Goal: Information Seeking & Learning: Learn about a topic

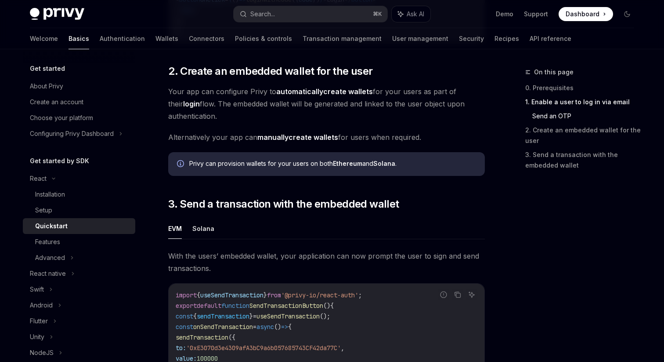
scroll to position [625, 0]
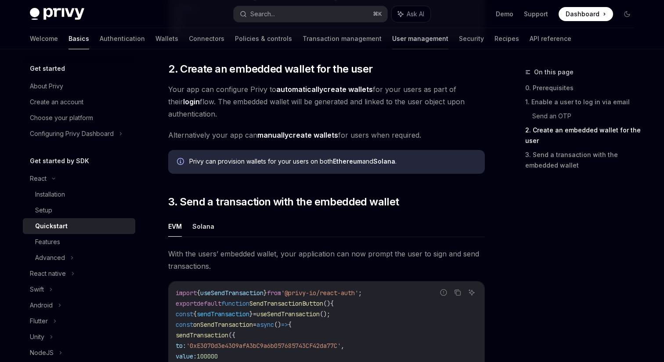
click at [392, 31] on link "User management" at bounding box center [420, 38] width 56 height 21
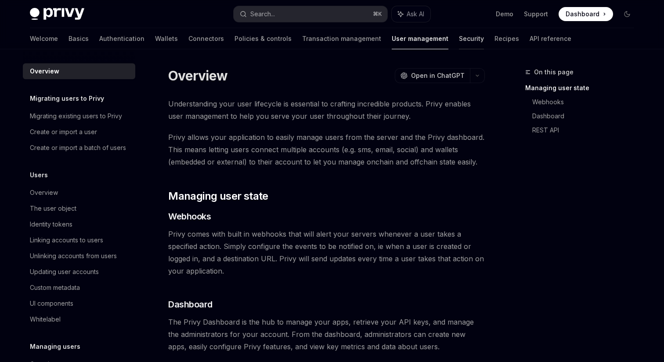
click at [459, 35] on link "Security" at bounding box center [471, 38] width 25 height 21
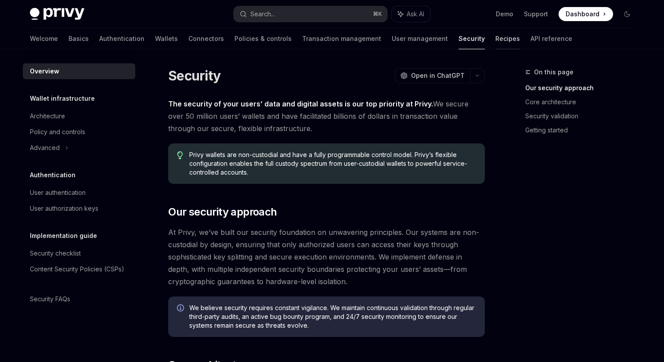
click at [496, 38] on link "Recipes" at bounding box center [508, 38] width 25 height 21
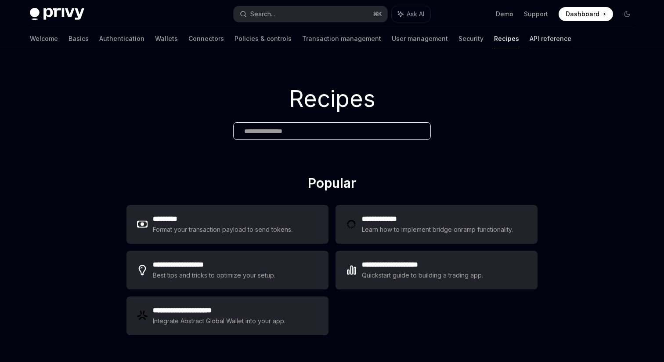
click at [530, 40] on link "API reference" at bounding box center [551, 38] width 42 height 21
type textarea "*"
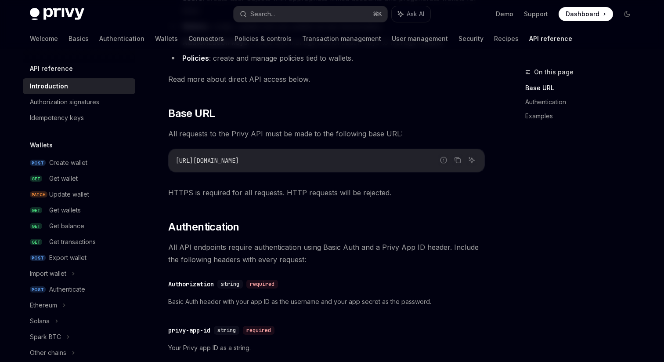
scroll to position [170, 0]
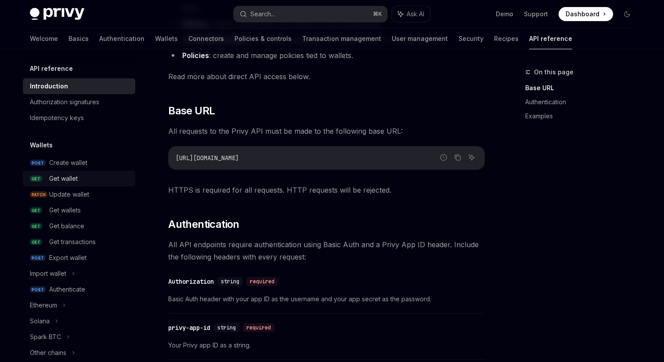
click at [75, 173] on div "Get wallet" at bounding box center [63, 178] width 29 height 11
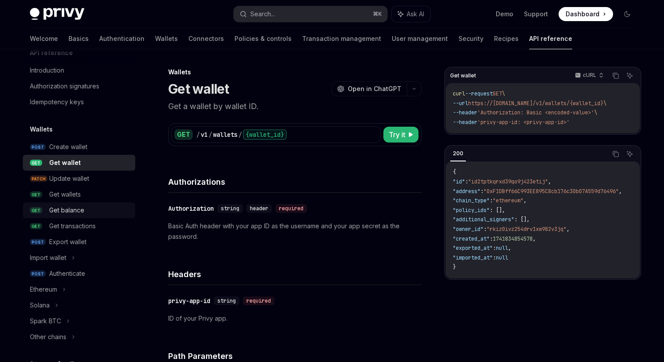
scroll to position [26, 0]
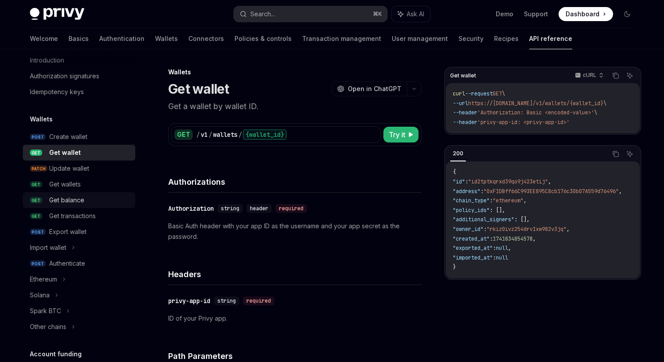
click at [91, 201] on div "Get balance" at bounding box center [89, 200] width 81 height 11
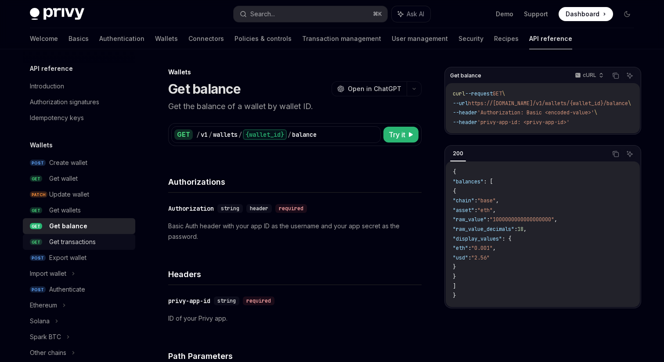
click at [84, 236] on div "Get transactions" at bounding box center [72, 241] width 47 height 11
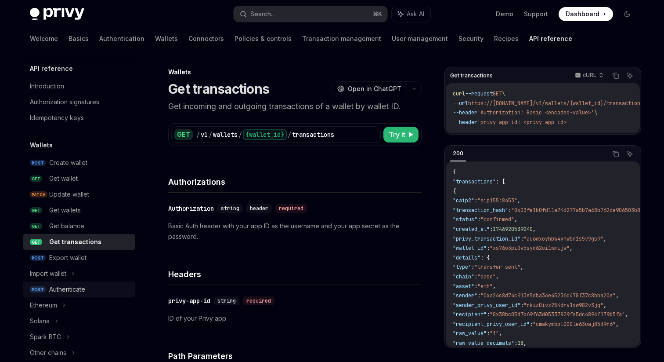
click at [100, 289] on div "Authenticate" at bounding box center [89, 289] width 81 height 11
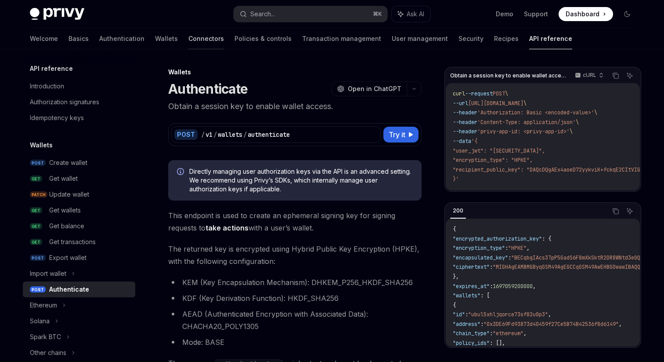
click at [188, 40] on link "Connectors" at bounding box center [206, 38] width 36 height 21
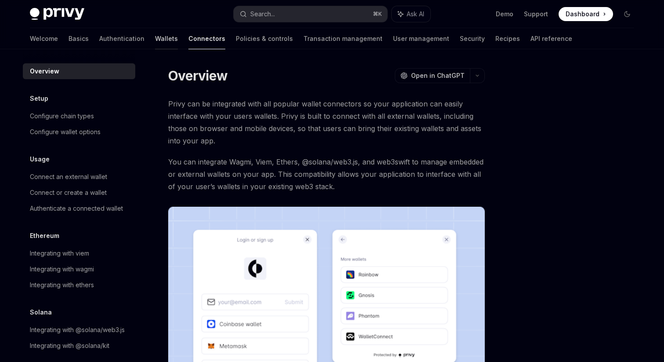
click at [155, 34] on link "Wallets" at bounding box center [166, 38] width 23 height 21
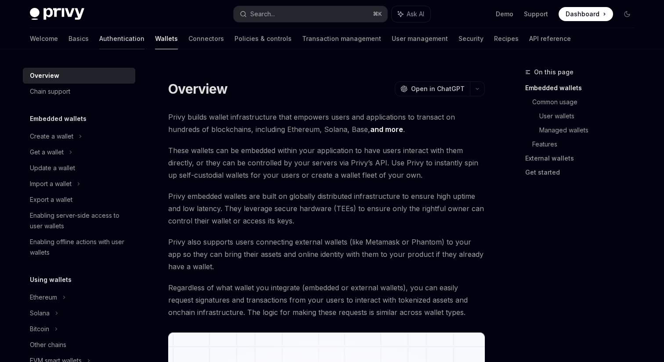
click at [99, 34] on link "Authentication" at bounding box center [121, 38] width 45 height 21
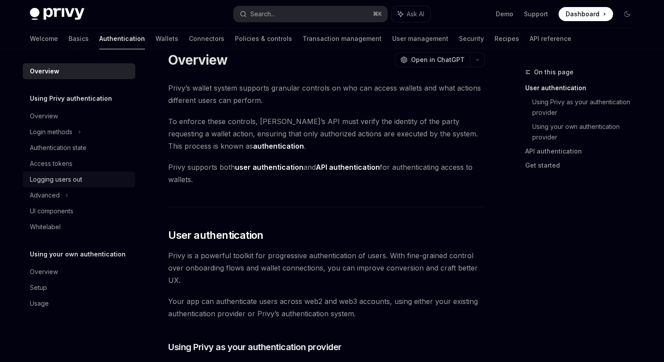
scroll to position [18, 0]
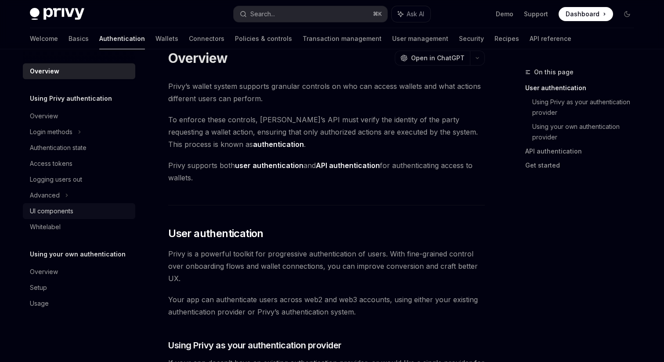
click at [109, 212] on div "UI components" at bounding box center [80, 211] width 100 height 11
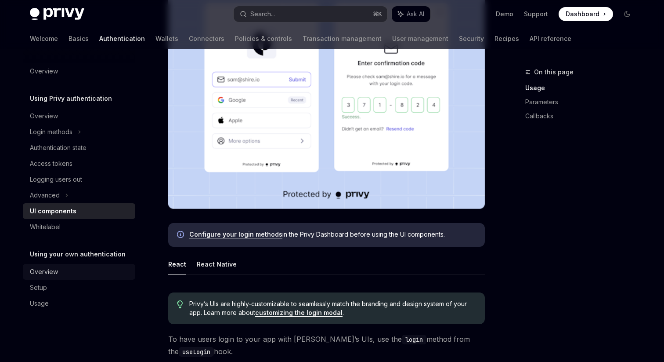
scroll to position [238, 0]
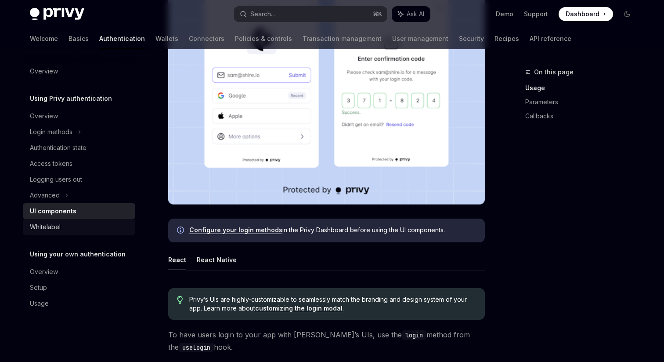
click at [87, 229] on div "Whitelabel" at bounding box center [80, 226] width 100 height 11
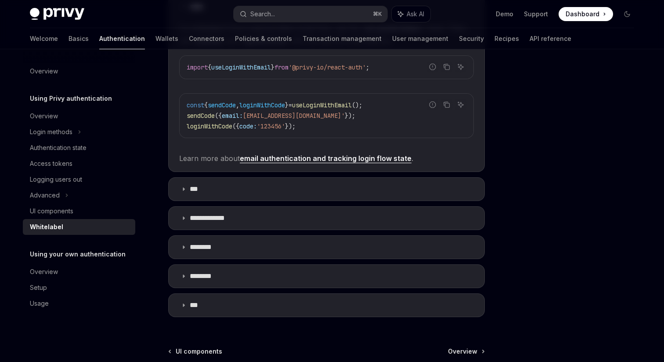
scroll to position [242, 0]
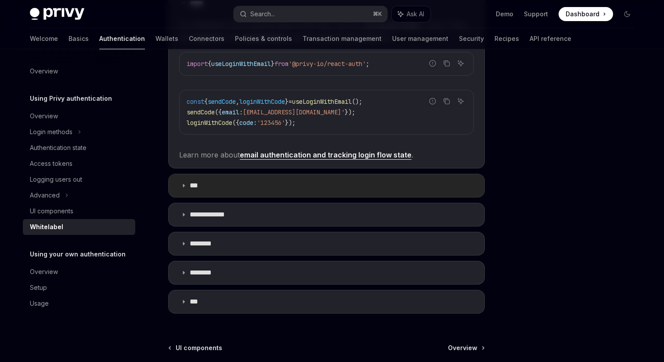
click at [177, 192] on summary "***" at bounding box center [327, 185] width 316 height 23
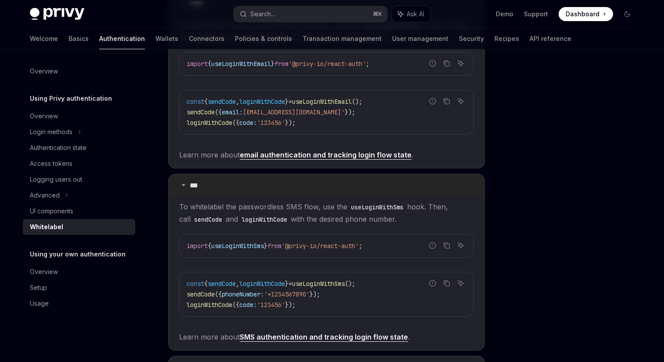
click at [177, 192] on summary "***" at bounding box center [327, 185] width 316 height 23
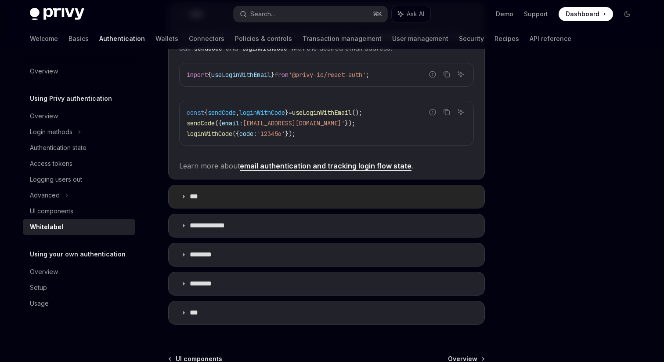
scroll to position [236, 0]
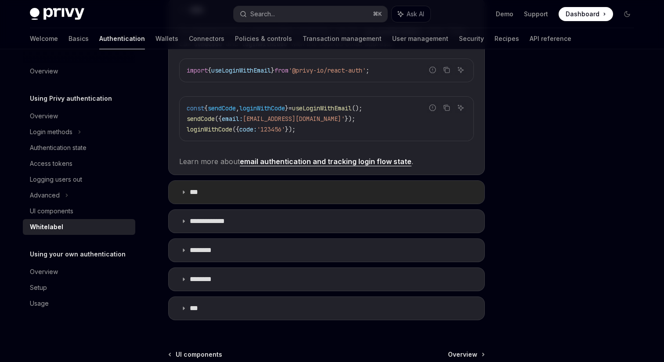
click at [177, 192] on summary "***" at bounding box center [327, 192] width 316 height 23
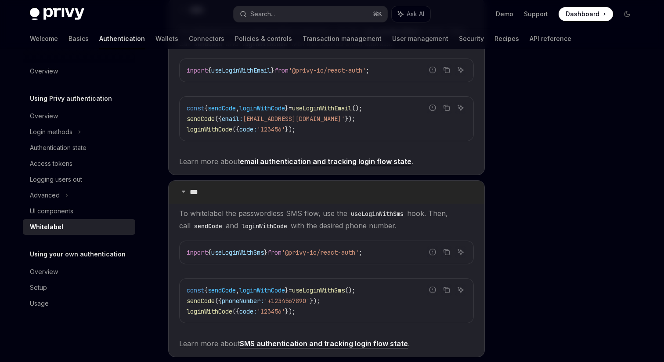
click at [177, 192] on summary "***" at bounding box center [327, 192] width 316 height 23
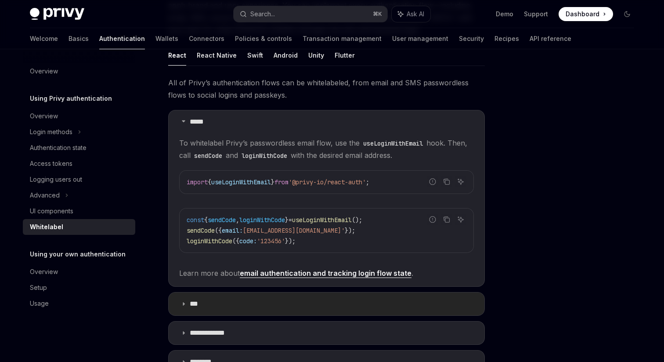
scroll to position [114, 0]
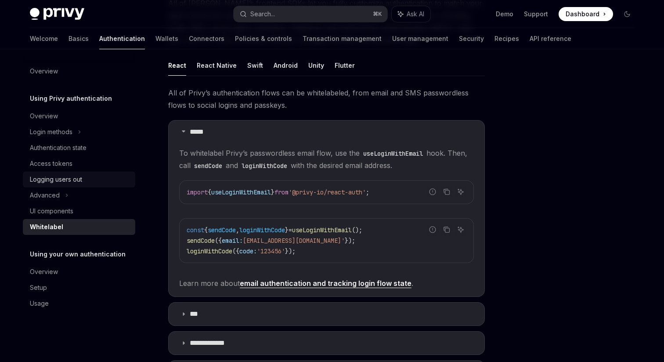
click at [69, 182] on div "Logging users out" at bounding box center [56, 179] width 52 height 11
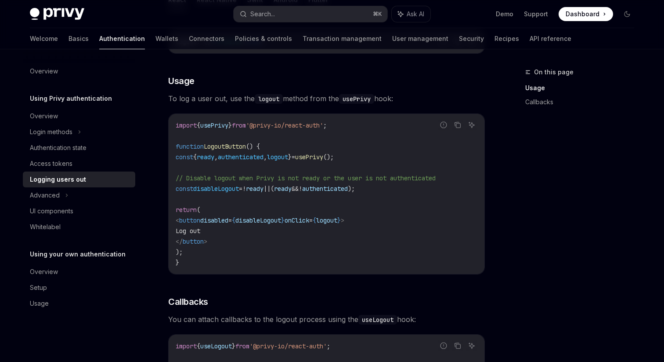
scroll to position [159, 0]
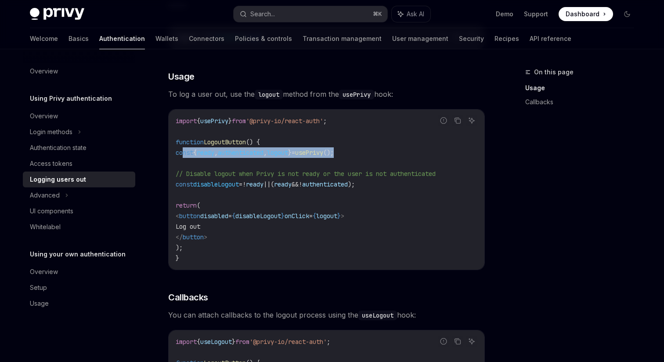
drag, startPoint x: 379, startPoint y: 153, endPoint x: 184, endPoint y: 152, distance: 195.1
click at [184, 152] on code "import { usePrivy } from '@privy-io/react-auth' ; function LogoutButton () { co…" at bounding box center [327, 190] width 302 height 148
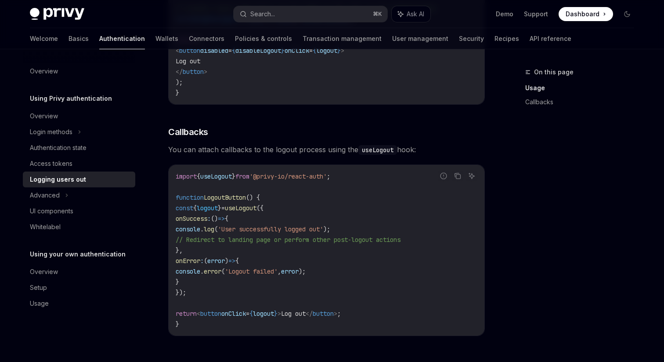
scroll to position [326, 0]
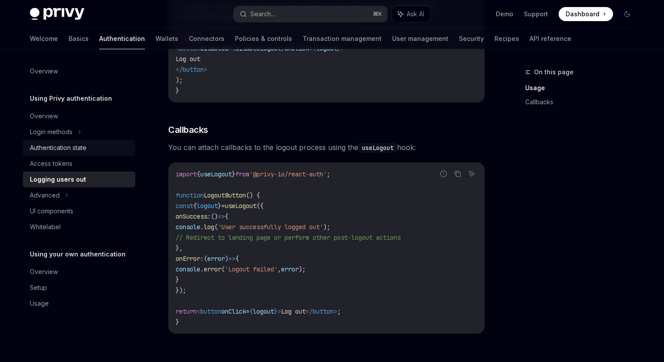
click at [84, 147] on div "Authentication state" at bounding box center [58, 147] width 57 height 11
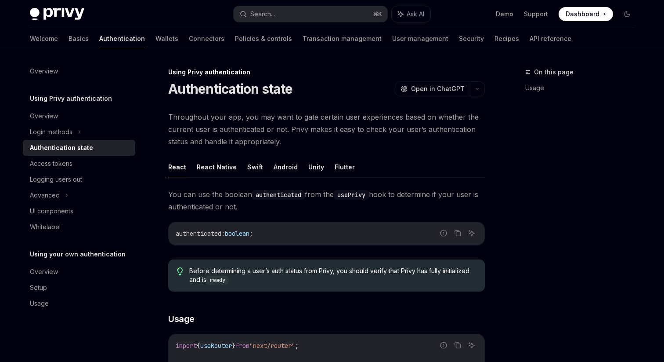
type textarea "*"
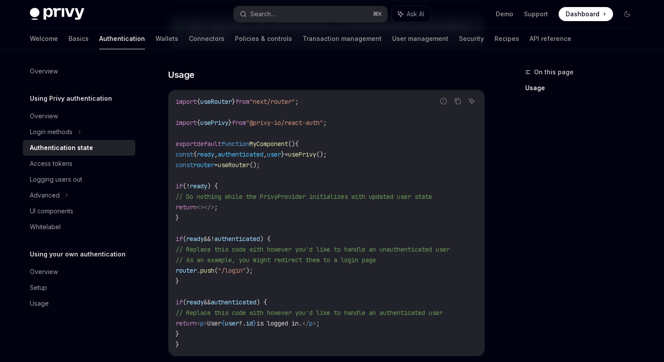
scroll to position [243, 0]
click at [325, 273] on code "import { useRouter } from "next/router" ; import { usePrivy } from "@privy-io/r…" at bounding box center [327, 223] width 302 height 253
drag, startPoint x: 364, startPoint y: 155, endPoint x: 177, endPoint y: 158, distance: 187.2
click at [177, 157] on code "import { useRouter } from "next/router" ; import { usePrivy } from "@privy-io/r…" at bounding box center [327, 223] width 302 height 253
copy span "const { ready , authenticated , user } = usePrivy ();"
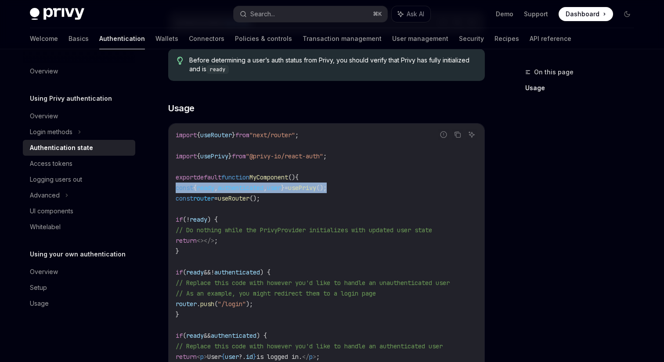
scroll to position [208, 0]
